Goal: Information Seeking & Learning: Find specific fact

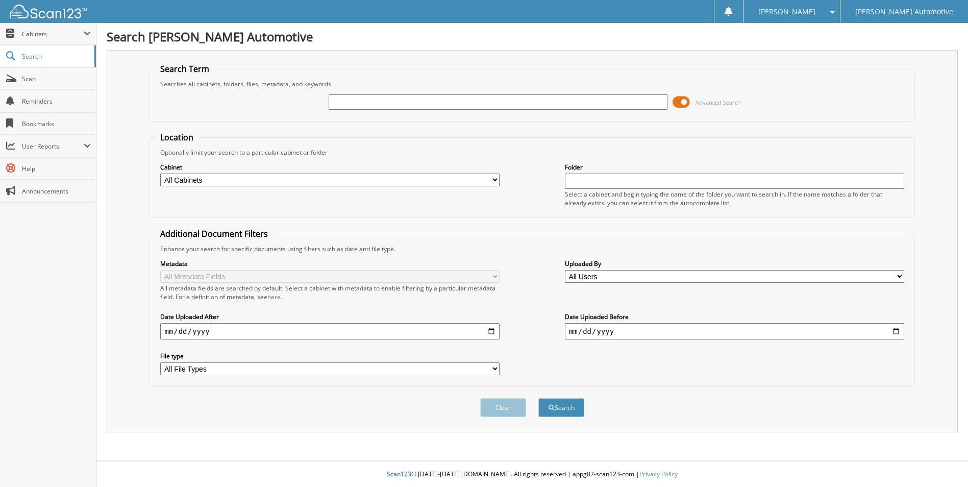
click at [360, 103] on input "text" at bounding box center [498, 101] width 339 height 15
type input "[PERSON_NAME]"
click at [538, 398] on button "Search" at bounding box center [561, 407] width 46 height 19
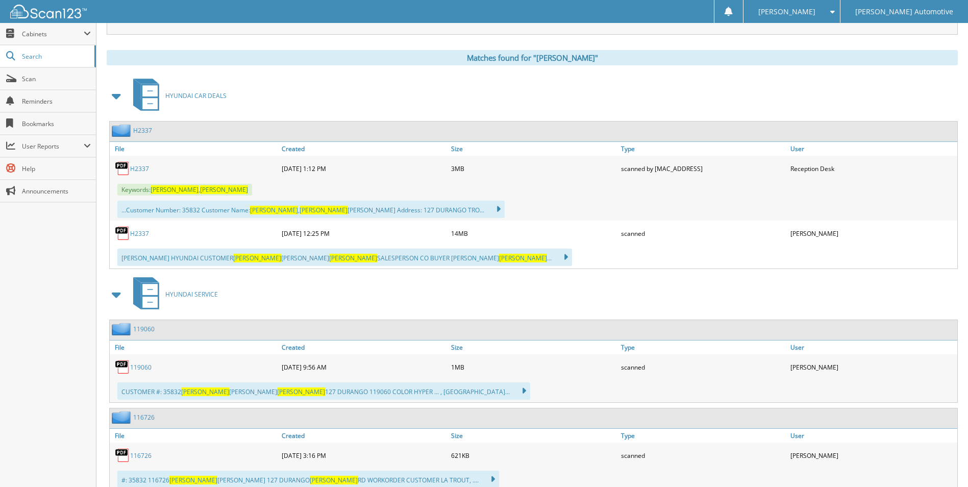
scroll to position [408, 0]
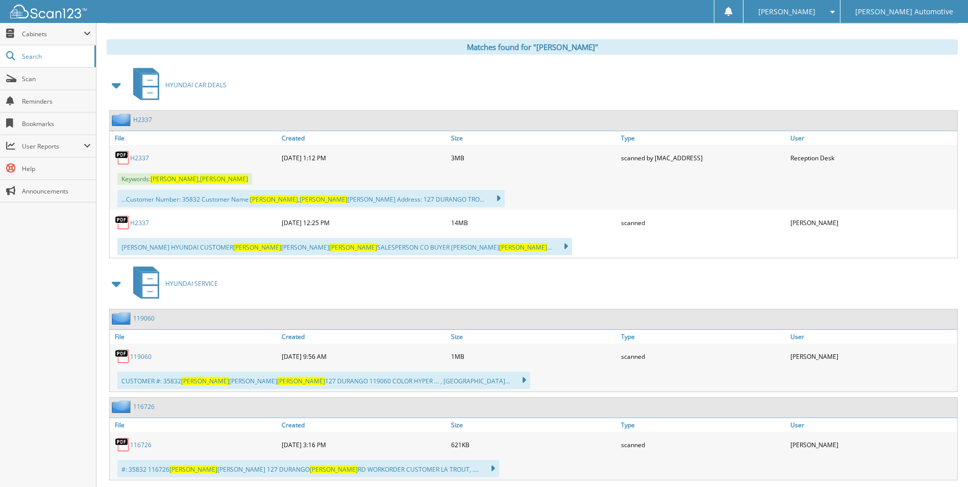
click at [148, 227] on link "H2337" at bounding box center [139, 222] width 19 height 9
